Goal: Task Accomplishment & Management: Use online tool/utility

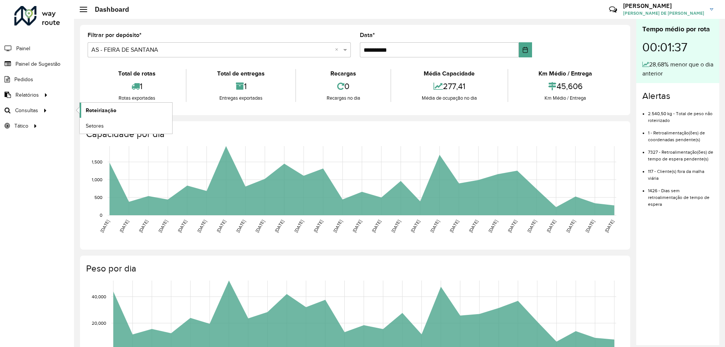
click at [137, 114] on link "Roteirização" at bounding box center [126, 110] width 92 height 15
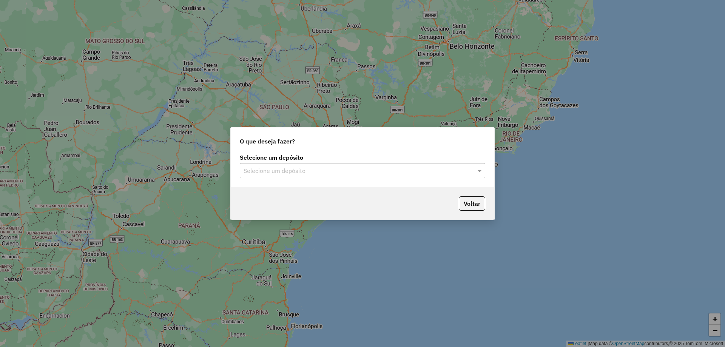
click at [283, 168] on input "text" at bounding box center [354, 170] width 223 height 9
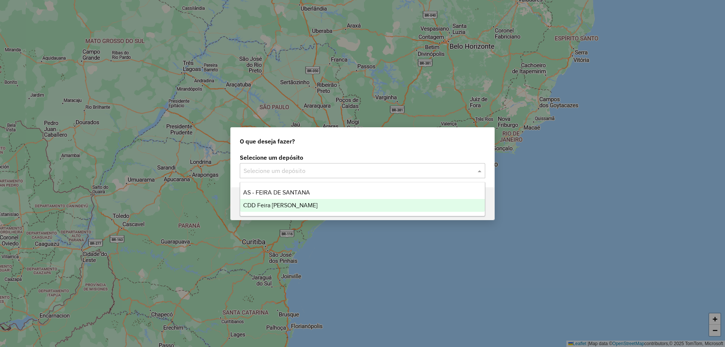
click at [283, 205] on span "CDD Feira de Santana" at bounding box center [280, 205] width 74 height 6
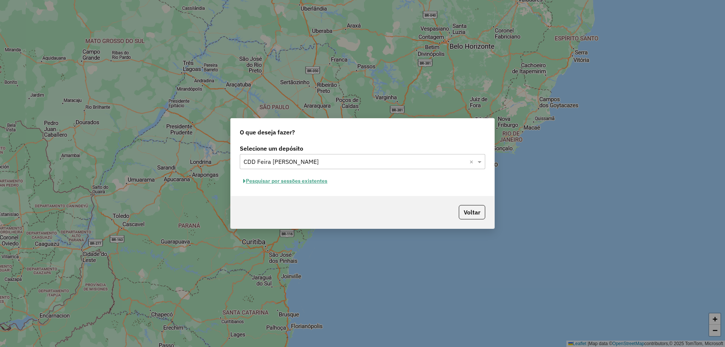
click at [277, 183] on button "Pesquisar por sessões existentes" at bounding box center [285, 181] width 91 height 12
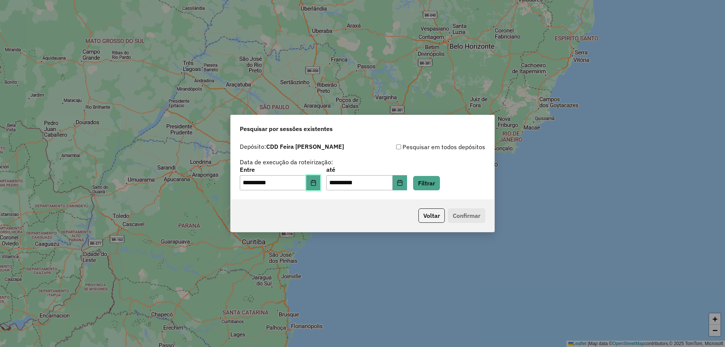
click at [316, 183] on icon "Choose Date" at bounding box center [313, 183] width 6 height 6
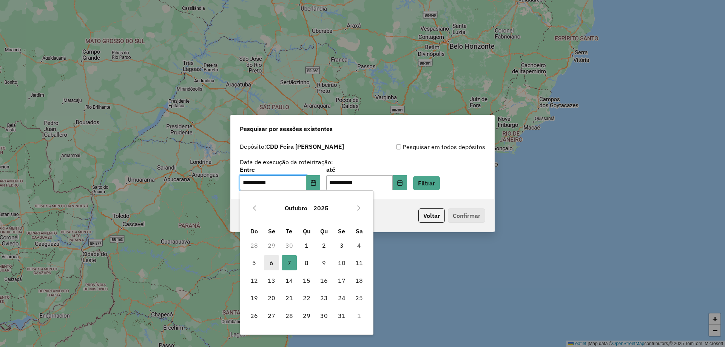
click at [273, 266] on span "6" at bounding box center [271, 262] width 15 height 15
type input "**********"
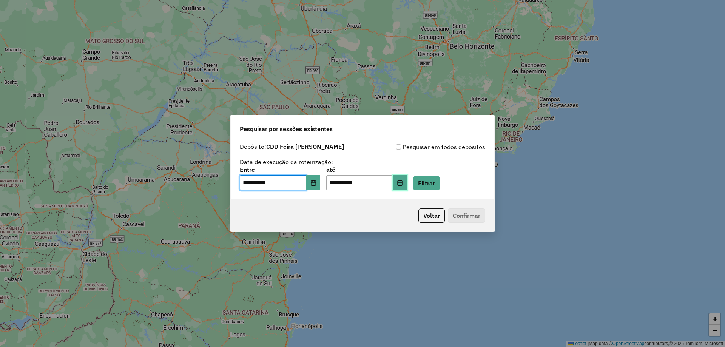
click at [405, 187] on button "Choose Date" at bounding box center [400, 182] width 14 height 15
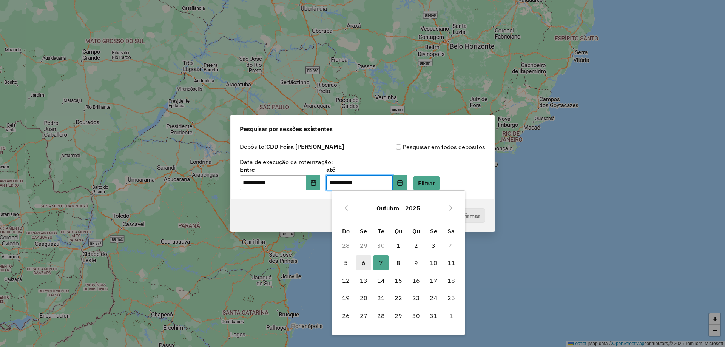
click at [363, 264] on span "6" at bounding box center [363, 262] width 15 height 15
type input "**********"
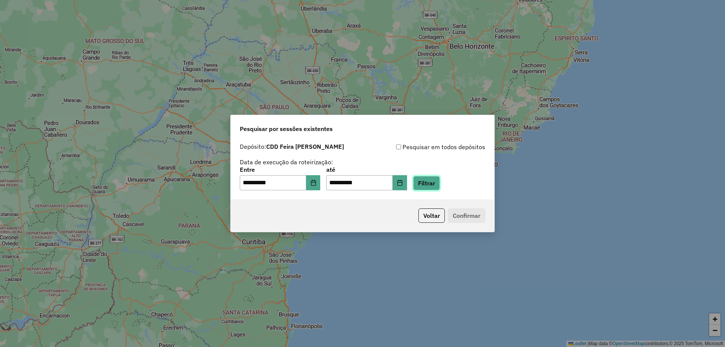
click at [433, 183] on button "Filtrar" at bounding box center [426, 183] width 27 height 14
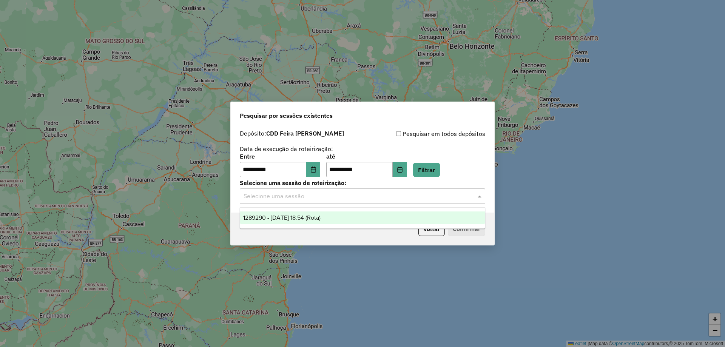
click at [294, 191] on div "Selecione uma sessão" at bounding box center [362, 195] width 245 height 15
click at [316, 174] on button "Choose Date" at bounding box center [313, 169] width 14 height 15
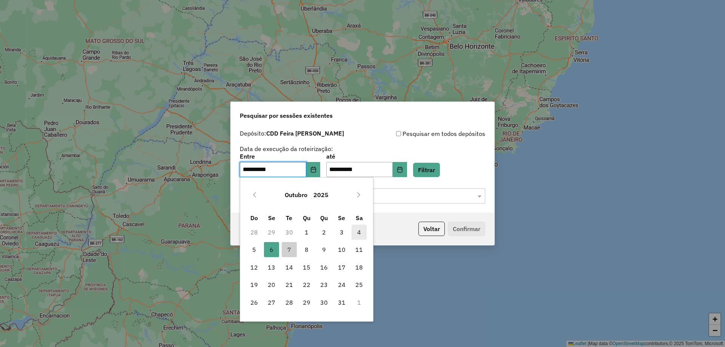
click at [356, 231] on span "4" at bounding box center [358, 232] width 15 height 15
type input "**********"
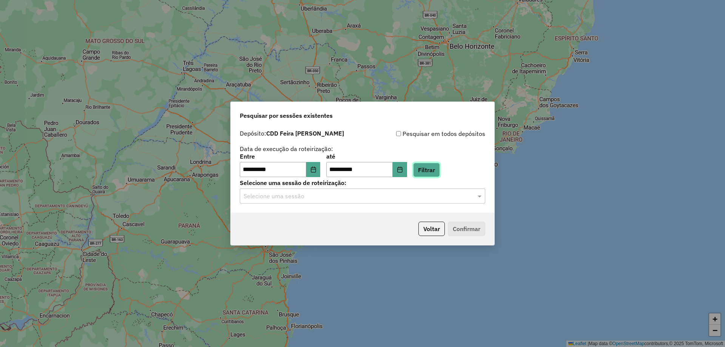
click at [437, 171] on button "Filtrar" at bounding box center [426, 170] width 27 height 14
click at [325, 196] on input "text" at bounding box center [354, 196] width 223 height 9
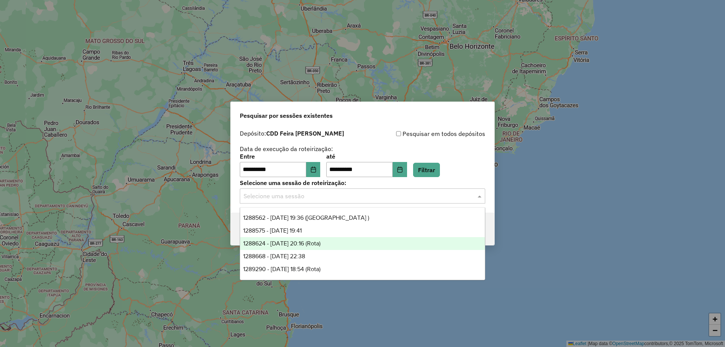
click at [320, 243] on span "1288624 - 04/10/2025 20:16 (Rota)" at bounding box center [281, 243] width 77 height 6
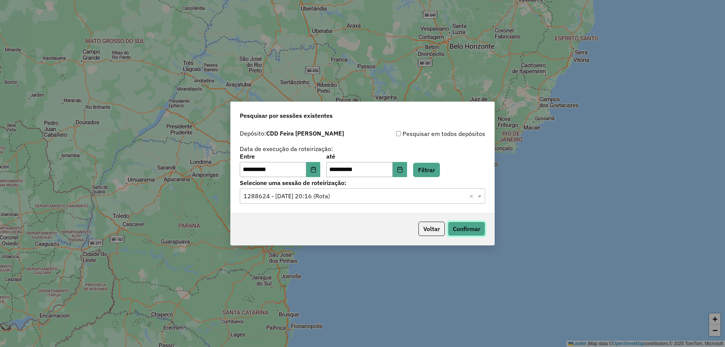
click at [458, 230] on button "Confirmar" at bounding box center [466, 229] width 37 height 14
click at [334, 196] on input "text" at bounding box center [354, 196] width 223 height 9
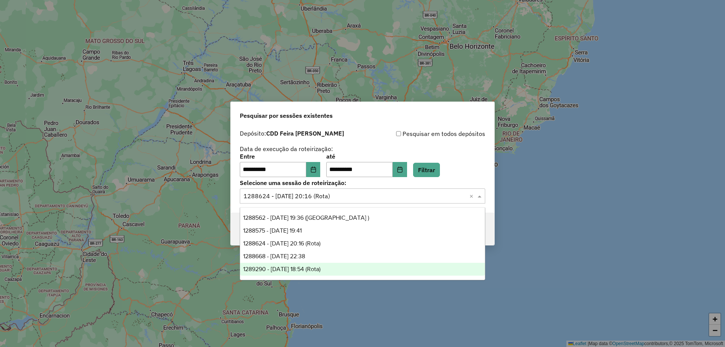
click at [301, 267] on span "1289290 - 06/10/2025 18:54 (Rota)" at bounding box center [281, 269] width 77 height 6
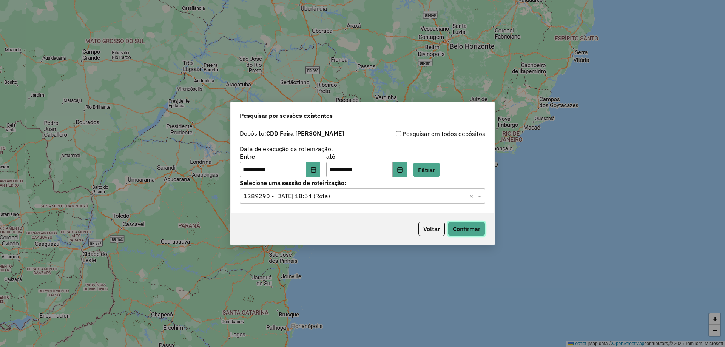
click at [477, 231] on button "Confirmar" at bounding box center [466, 229] width 37 height 14
click at [402, 169] on icon "Choose Date" at bounding box center [399, 169] width 5 height 6
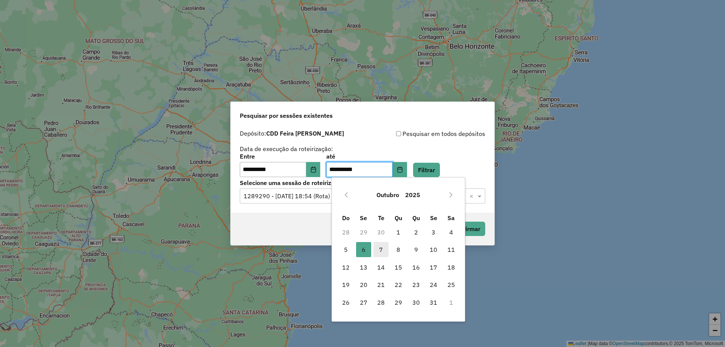
click at [382, 251] on span "7" at bounding box center [380, 249] width 15 height 15
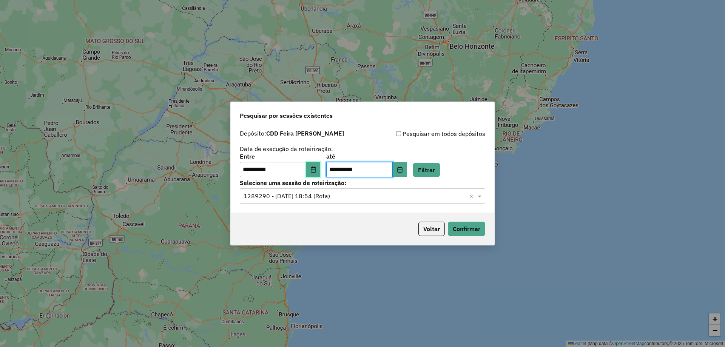
click at [316, 166] on icon "Choose Date" at bounding box center [313, 169] width 6 height 6
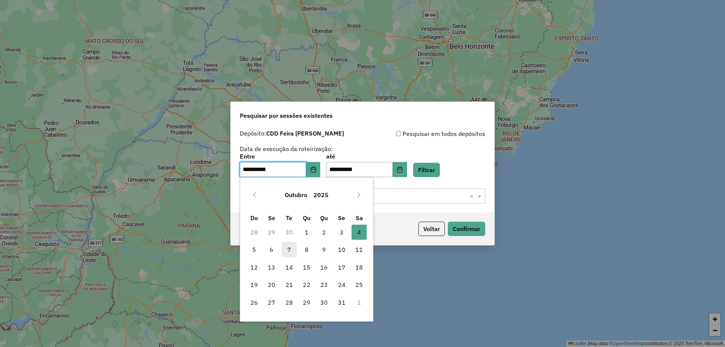
click at [288, 249] on span "7" at bounding box center [289, 249] width 15 height 15
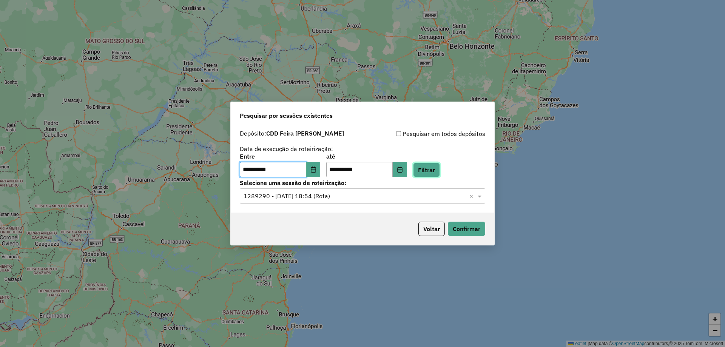
click at [440, 169] on button "Filtrar" at bounding box center [426, 170] width 27 height 14
click at [378, 196] on input "text" at bounding box center [354, 196] width 223 height 9
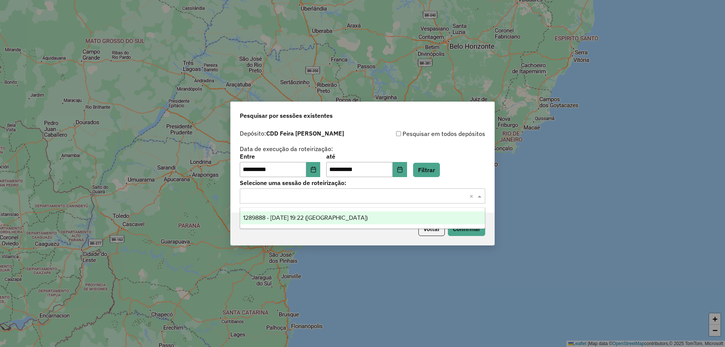
click at [319, 215] on span "1289888 - 07/10/2025 19:22 (Rota)" at bounding box center [305, 217] width 125 height 6
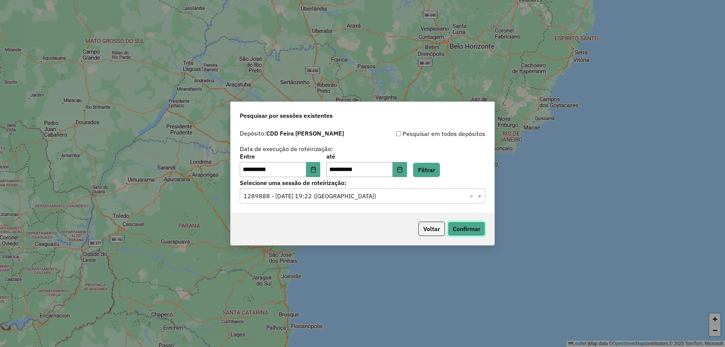
click at [476, 229] on button "Confirmar" at bounding box center [466, 229] width 37 height 14
click at [320, 166] on button "Choose Date" at bounding box center [313, 169] width 14 height 15
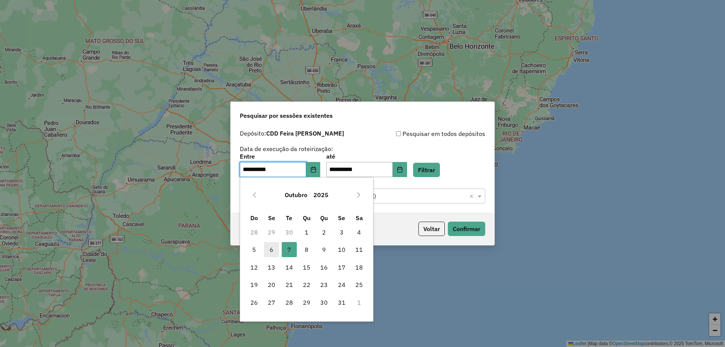
click at [271, 246] on span "6" at bounding box center [271, 249] width 15 height 15
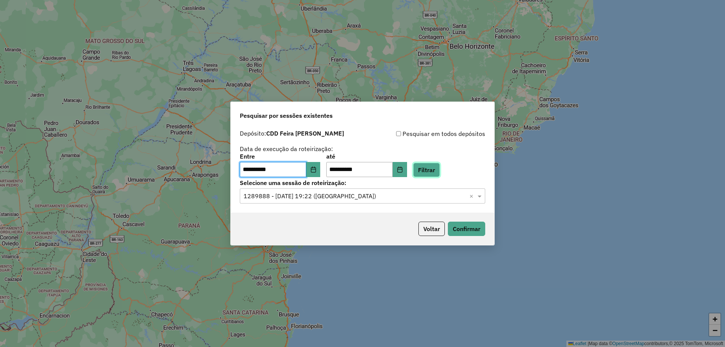
click at [433, 173] on button "Filtrar" at bounding box center [426, 170] width 27 height 14
click at [326, 192] on input "text" at bounding box center [354, 196] width 223 height 9
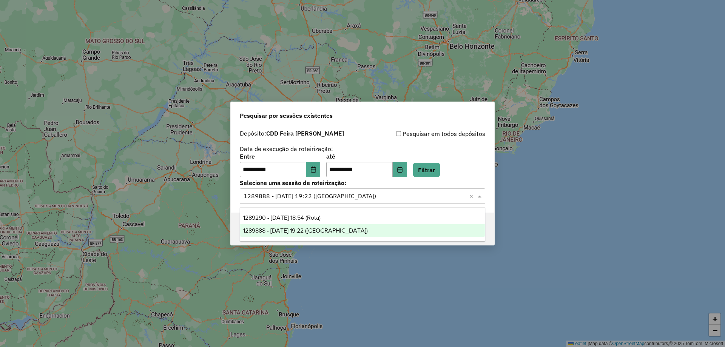
click at [298, 233] on span "1289888 - 07/10/2025 19:22 (Rota)" at bounding box center [305, 230] width 125 height 6
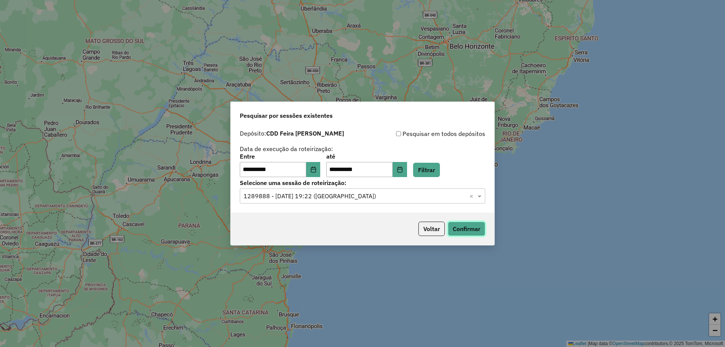
click at [456, 229] on button "Confirmar" at bounding box center [466, 229] width 37 height 14
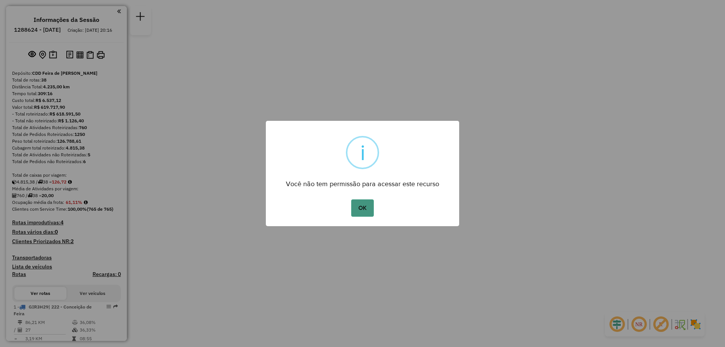
click at [369, 211] on button "OK" at bounding box center [362, 207] width 22 height 17
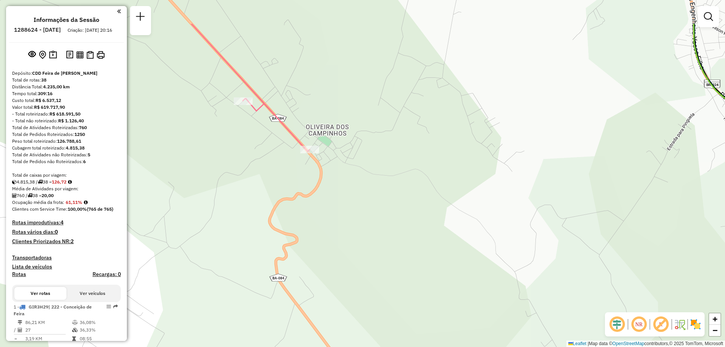
drag, startPoint x: 293, startPoint y: 105, endPoint x: 317, endPoint y: 164, distance: 63.6
click at [317, 164] on div "Janela de atendimento Grade de atendimento Capacidade Transportadoras Veículos …" at bounding box center [362, 173] width 725 height 347
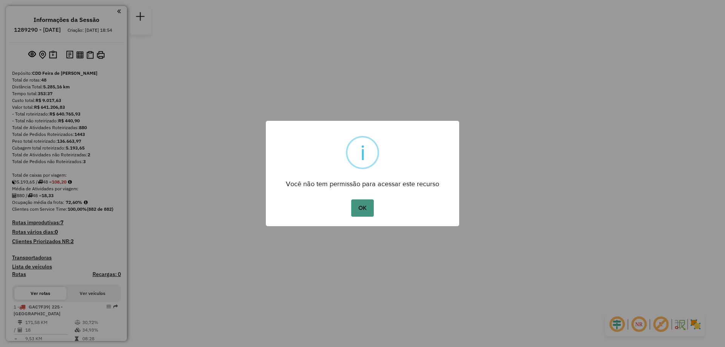
click at [357, 203] on button "OK" at bounding box center [362, 207] width 22 height 17
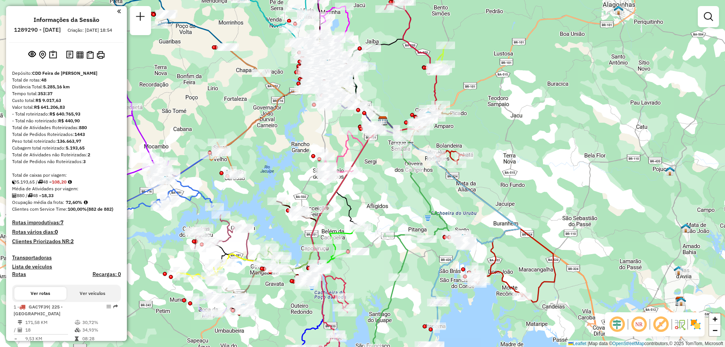
select select "**********"
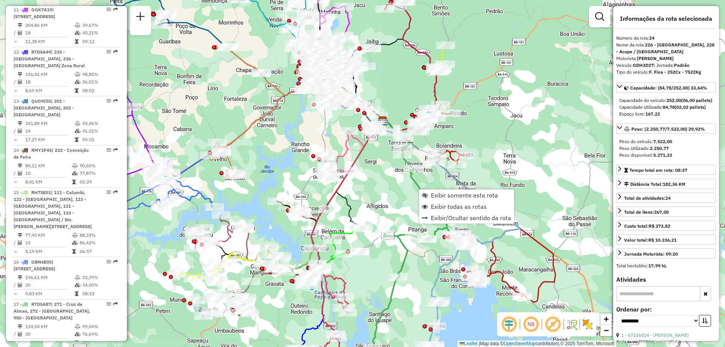
scroll to position [1370, 0]
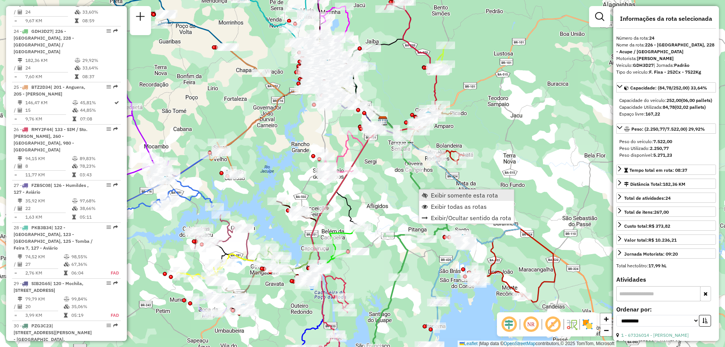
click at [431, 200] on link "Exibir somente esta rota" at bounding box center [466, 195] width 95 height 11
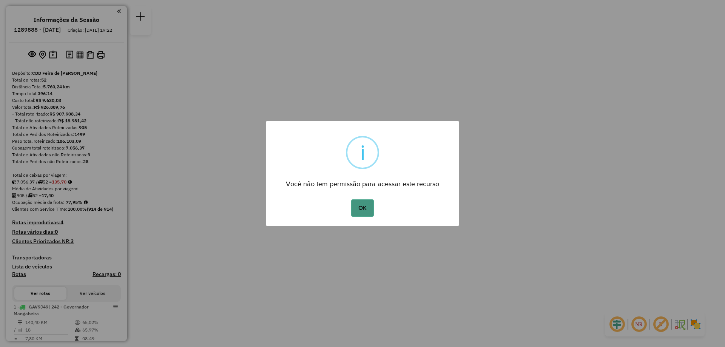
click at [367, 208] on button "OK" at bounding box center [362, 207] width 22 height 17
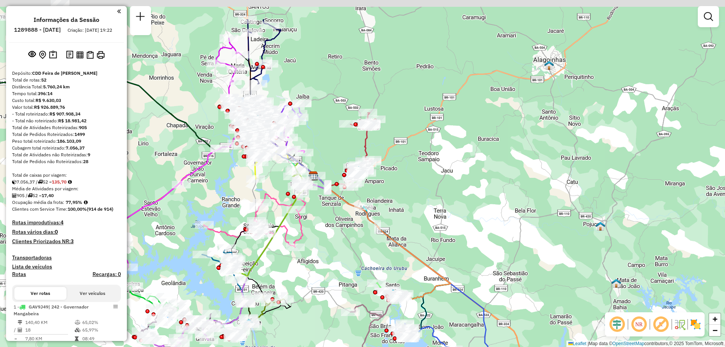
drag, startPoint x: 417, startPoint y: 139, endPoint x: 442, endPoint y: 193, distance: 59.5
click at [442, 193] on div "Janela de atendimento Grade de atendimento Capacidade Transportadoras Veículos …" at bounding box center [362, 173] width 725 height 347
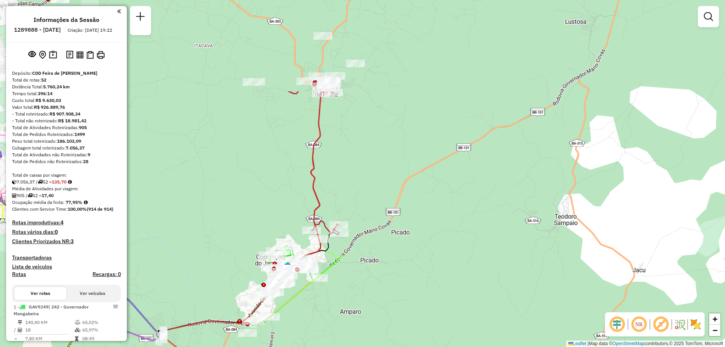
drag, startPoint x: 355, startPoint y: 125, endPoint x: 398, endPoint y: 251, distance: 133.3
click at [398, 251] on div "Janela de atendimento Grade de atendimento Capacidade Transportadoras Veículos …" at bounding box center [362, 173] width 725 height 347
click at [117, 11] on em at bounding box center [119, 11] width 4 height 7
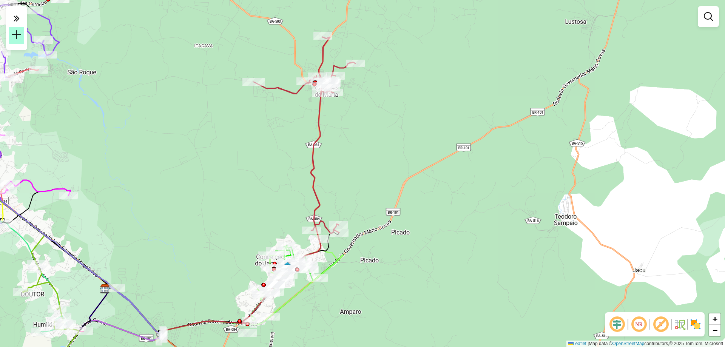
click at [16, 34] on em at bounding box center [16, 34] width 9 height 9
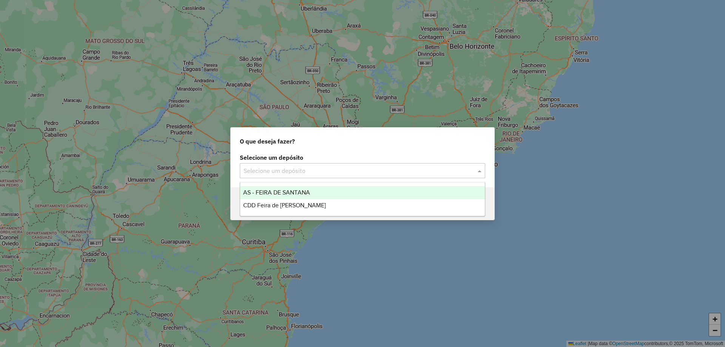
click at [410, 173] on input "text" at bounding box center [354, 170] width 223 height 9
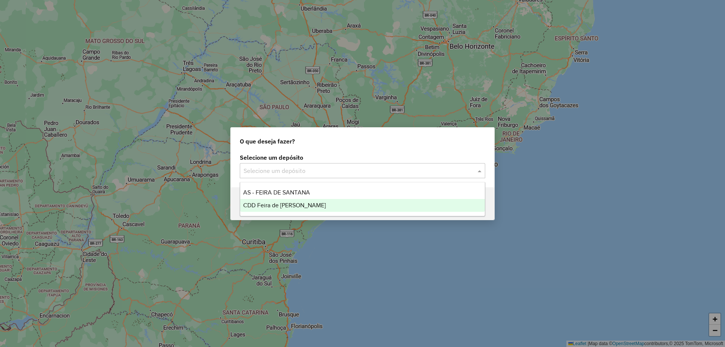
click at [304, 206] on div "CDD Feira [PERSON_NAME]" at bounding box center [362, 205] width 245 height 13
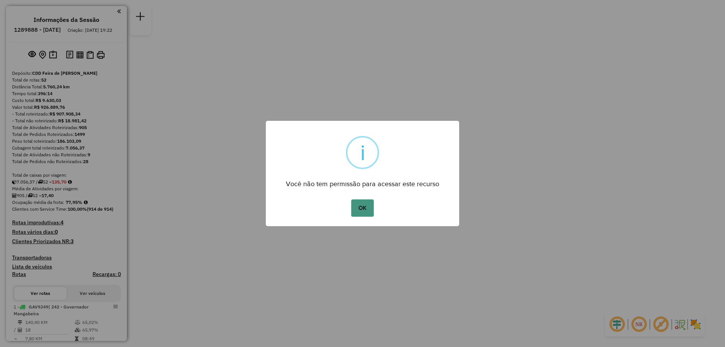
click at [360, 200] on button "OK" at bounding box center [362, 207] width 22 height 17
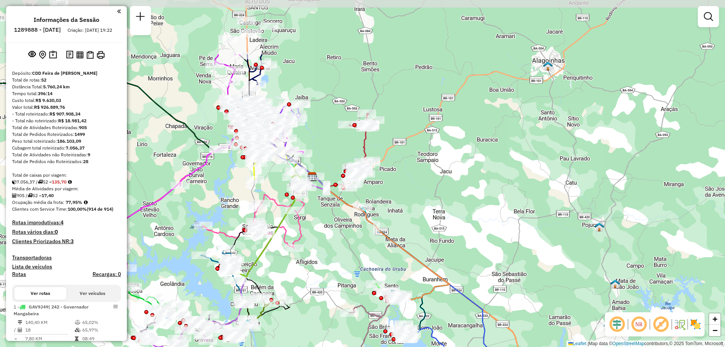
drag, startPoint x: 403, startPoint y: 150, endPoint x: 456, endPoint y: 240, distance: 104.2
click at [456, 240] on div "Janela de atendimento Grade de atendimento Capacidade Transportadoras Veículos …" at bounding box center [362, 173] width 725 height 347
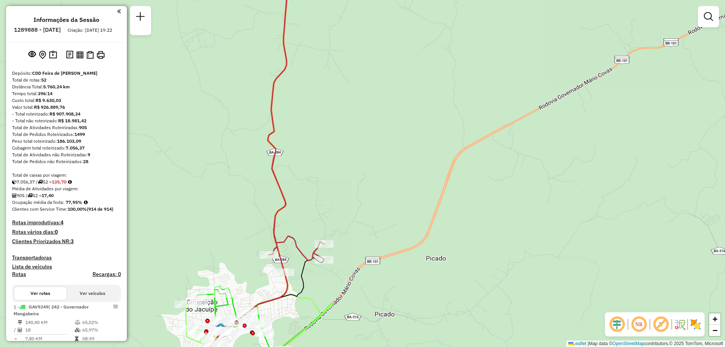
drag, startPoint x: 271, startPoint y: 148, endPoint x: 383, endPoint y: 163, distance: 112.8
click at [383, 163] on div "Janela de atendimento Grade de atendimento Capacidade Transportadoras Veículos …" at bounding box center [362, 173] width 725 height 347
click at [285, 202] on icon at bounding box center [246, 118] width 155 height 307
select select "**********"
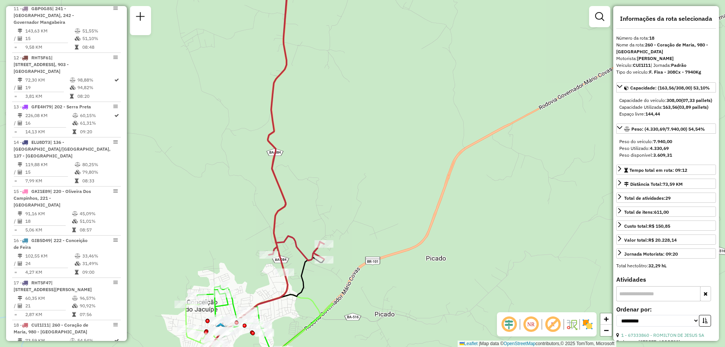
scroll to position [1049, 0]
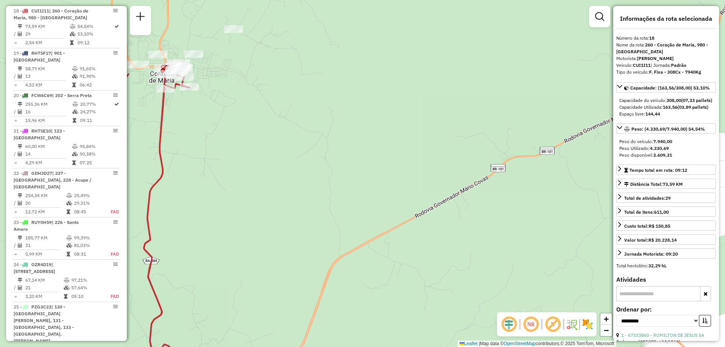
drag, startPoint x: 476, startPoint y: 160, endPoint x: 352, endPoint y: 268, distance: 164.5
click at [352, 268] on div "Janela de atendimento Grade de atendimento Capacidade Transportadoras Veículos …" at bounding box center [362, 173] width 725 height 347
click at [599, 18] on em at bounding box center [599, 16] width 9 height 9
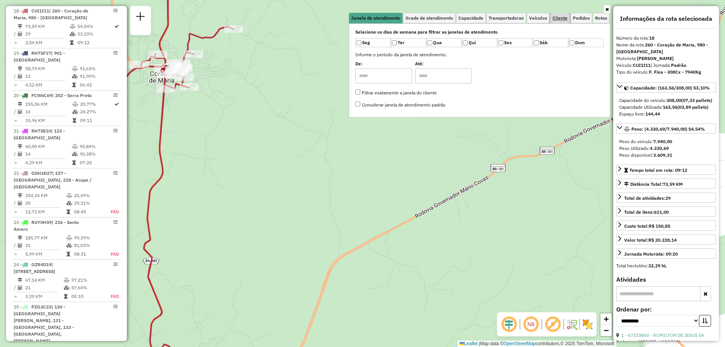
click at [557, 19] on span "Cliente" at bounding box center [559, 18] width 15 height 5
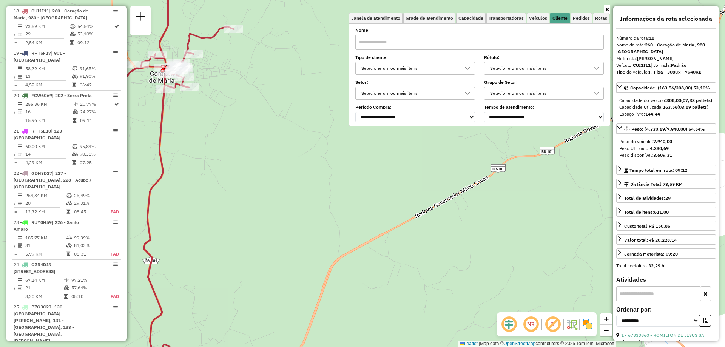
click at [410, 44] on input "text" at bounding box center [479, 42] width 248 height 15
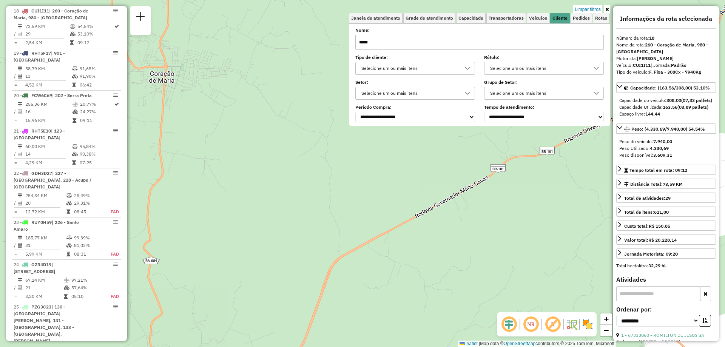
type input "*****"
click at [607, 8] on icon at bounding box center [606, 9] width 3 height 5
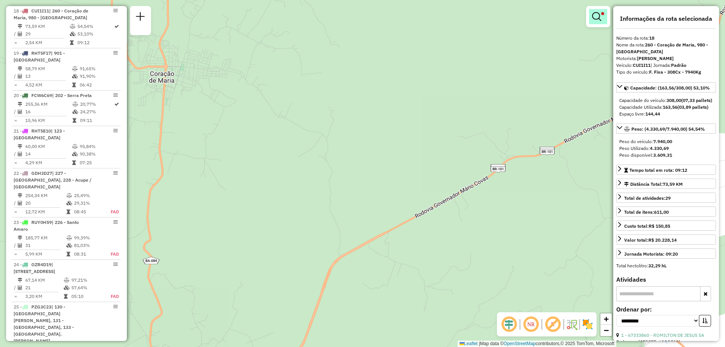
click at [593, 21] on em at bounding box center [596, 16] width 9 height 9
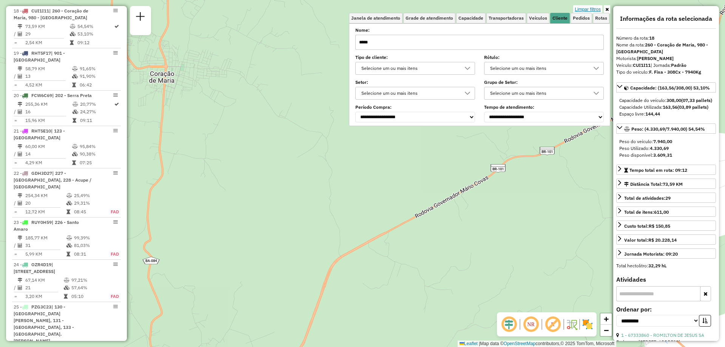
click at [592, 7] on link "Limpar filtros" at bounding box center [587, 9] width 29 height 8
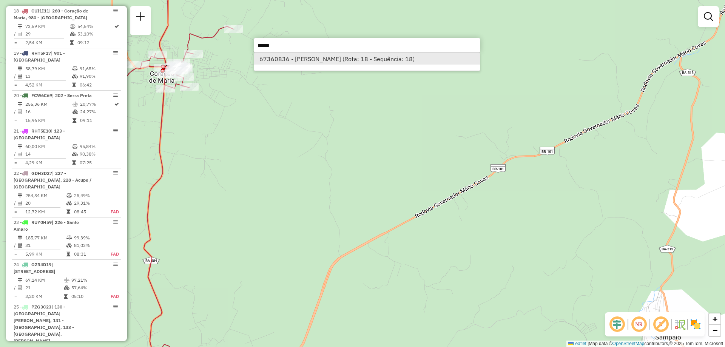
type input "*****"
click at [307, 64] on li "67360836 - PEDRO HENRIQUE TEIXEIRA CARVALHO (Rota: 18 - Sequência: 18)" at bounding box center [367, 58] width 226 height 11
select select "**********"
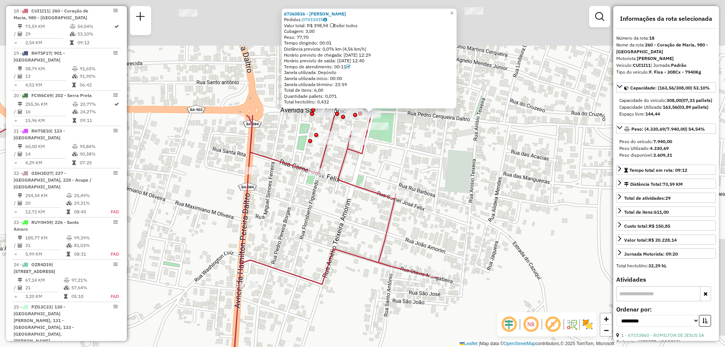
drag, startPoint x: 432, startPoint y: 136, endPoint x: 282, endPoint y: 286, distance: 212.2
click at [282, 286] on div "67360836 - PEDRO HENRIQUE TEIXEIRA CARVALHO Pedidos: 07433435 Valor total: R$ 3…" at bounding box center [362, 173] width 725 height 347
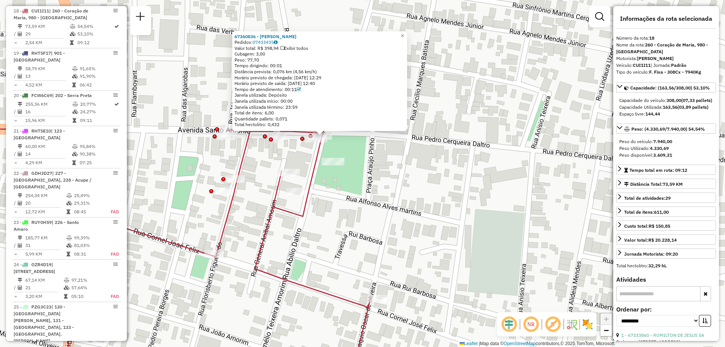
drag, startPoint x: 339, startPoint y: 88, endPoint x: 320, endPoint y: 163, distance: 77.0
click at [320, 163] on div "67360836 - PEDRO HENRIQUE TEIXEIRA CARVALHO Pedidos: 07433435 Valor total: R$ 3…" at bounding box center [362, 173] width 725 height 347
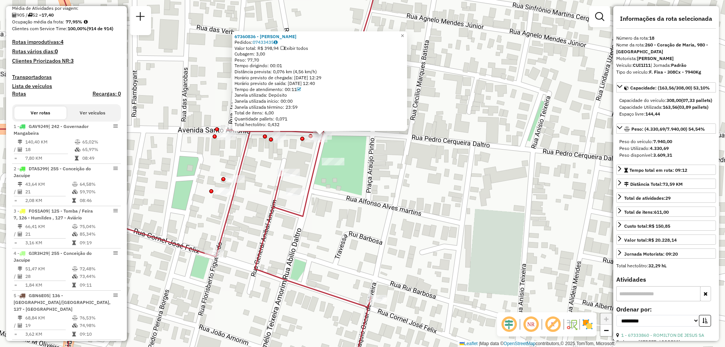
scroll to position [0, 0]
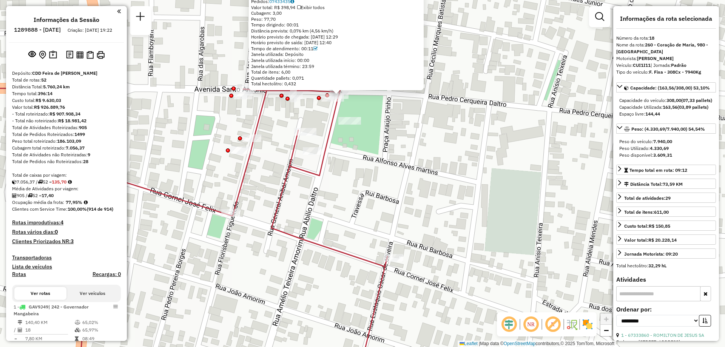
drag, startPoint x: 326, startPoint y: 85, endPoint x: 388, endPoint y: 209, distance: 139.3
click at [388, 209] on div "67360836 - PEDRO HENRIQUE TEIXEIRA CARVALHO Pedidos: 07433435 Valor total: R$ 3…" at bounding box center [362, 173] width 725 height 347
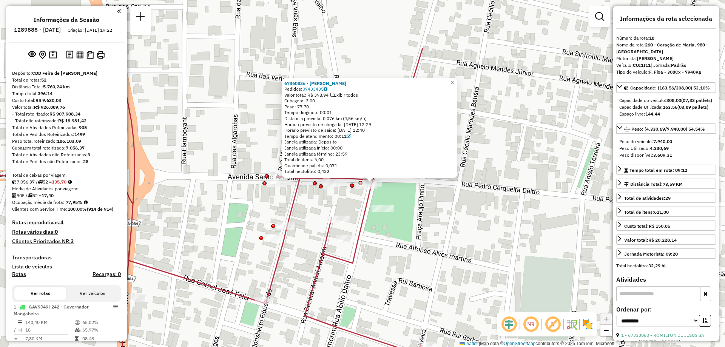
drag, startPoint x: 366, startPoint y: 145, endPoint x: 398, endPoint y: 228, distance: 88.9
click at [398, 228] on div "67360836 - PEDRO HENRIQUE TEIXEIRA CARVALHO Pedidos: 07433435 Valor total: R$ 3…" at bounding box center [362, 173] width 725 height 347
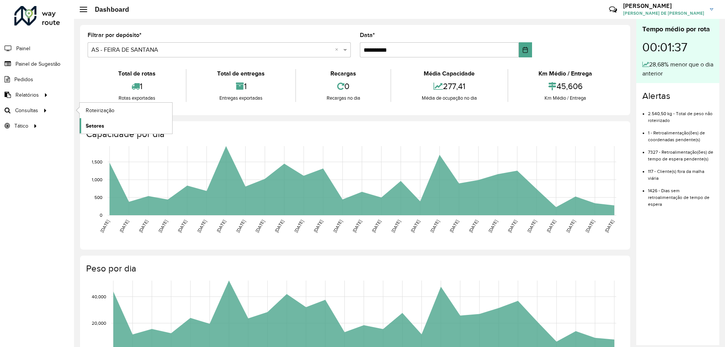
click at [104, 123] on link "Setores" at bounding box center [126, 125] width 92 height 15
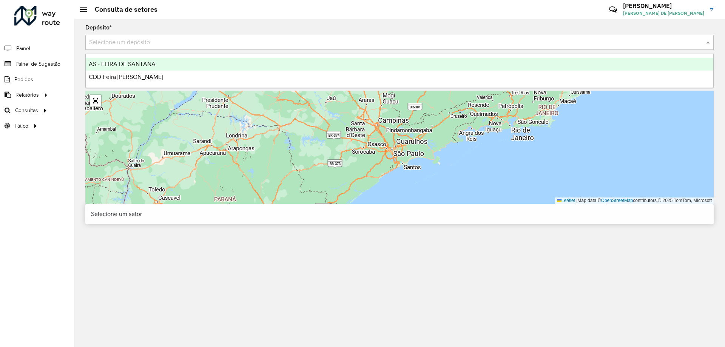
click at [148, 43] on input "text" at bounding box center [392, 42] width 606 height 9
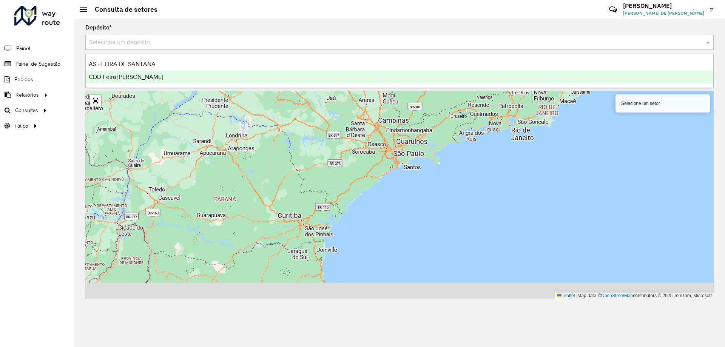
click at [147, 75] on span "CDD Feira [PERSON_NAME]" at bounding box center [126, 77] width 74 height 6
